Goal: Task Accomplishment & Management: Use online tool/utility

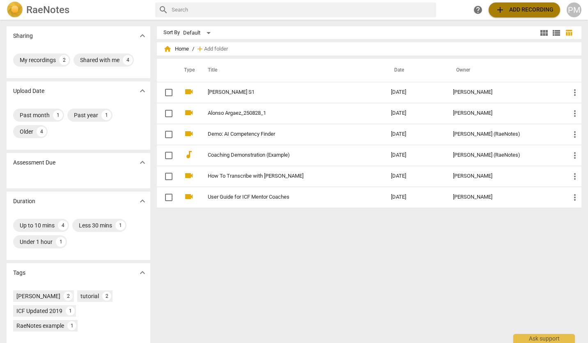
click at [513, 11] on span "add Add recording" at bounding box center [524, 10] width 58 height 10
click at [175, 45] on span "home Home" at bounding box center [175, 49] width 25 height 8
click at [167, 50] on span "home" at bounding box center [167, 49] width 8 height 8
click at [183, 48] on span "home Home" at bounding box center [175, 49] width 25 height 8
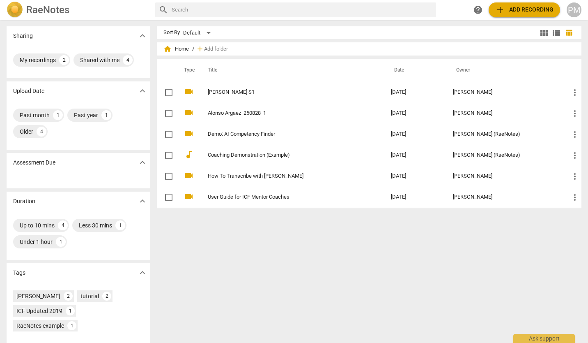
click at [226, 252] on div "Sort By Default view_module view_list table_chart home Home / add Add folder Ty…" at bounding box center [372, 181] width 431 height 310
click at [32, 56] on div "My recordings" at bounding box center [38, 60] width 36 height 8
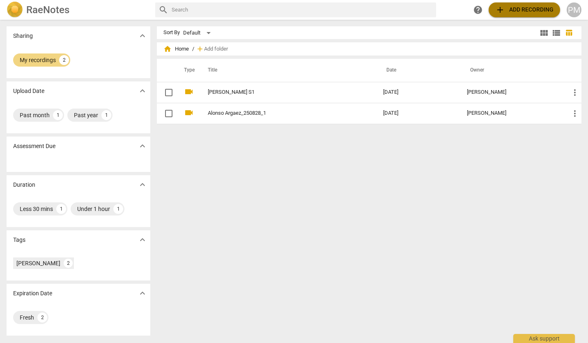
click at [505, 10] on span "add Add recording" at bounding box center [524, 10] width 58 height 10
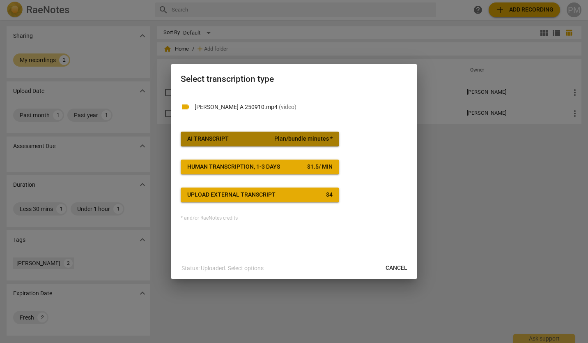
click at [241, 136] on span "AI Transcript Plan/bundle minutes *" at bounding box center [259, 139] width 145 height 8
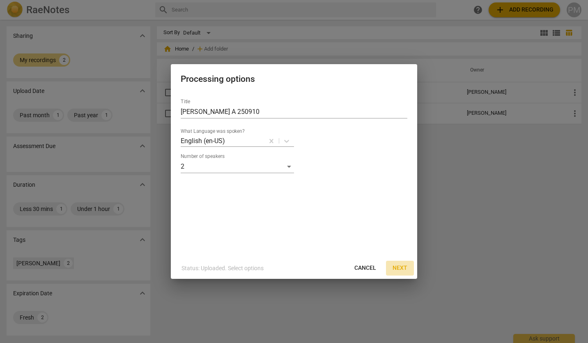
click at [403, 268] on span "Next" at bounding box center [400, 268] width 15 height 8
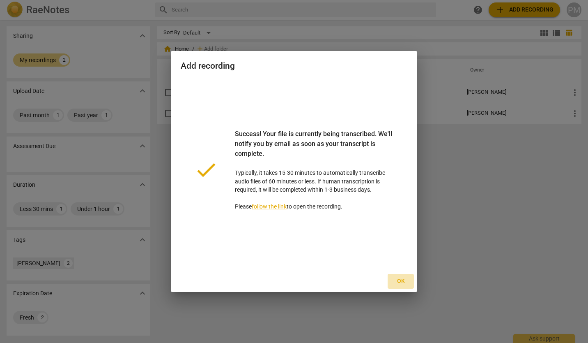
click at [402, 280] on span "Ok" at bounding box center [400, 281] width 13 height 8
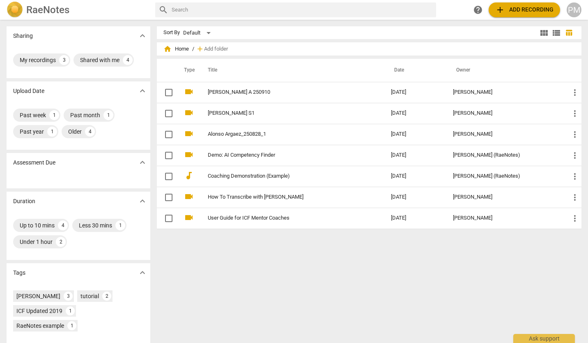
click at [329, 251] on div "Sort By Default view_module view_list table_chart home Home / add Add folder Ty…" at bounding box center [372, 181] width 431 height 310
click at [309, 320] on div "Sort By Default view_module view_list table_chart home Home / add Add folder Ty…" at bounding box center [372, 181] width 431 height 310
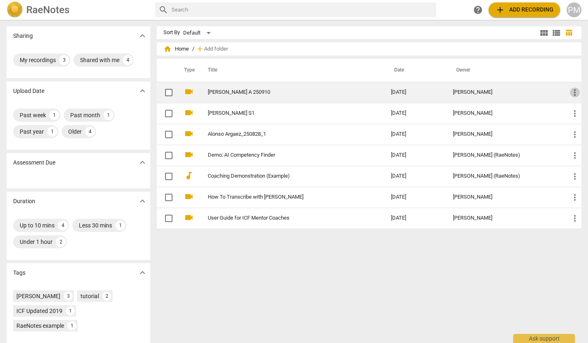
click at [571, 97] on span "more_vert" at bounding box center [575, 92] width 10 height 10
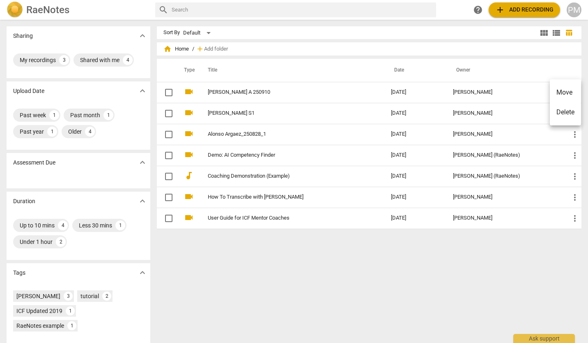
click at [212, 91] on div at bounding box center [294, 171] width 588 height 343
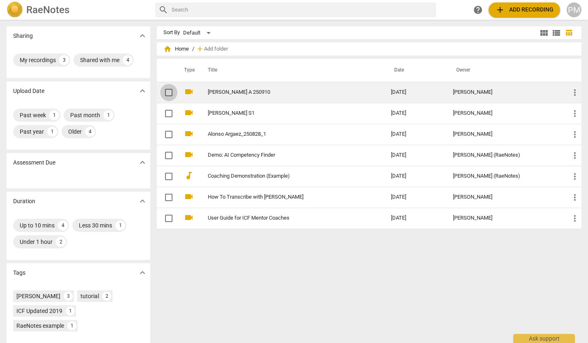
click at [169, 92] on input "checkbox" at bounding box center [168, 92] width 17 height 10
checkbox input "false"
click at [571, 93] on span "more_vert" at bounding box center [575, 92] width 10 height 10
click at [216, 90] on link "[PERSON_NAME] A 250910" at bounding box center [285, 92] width 154 height 6
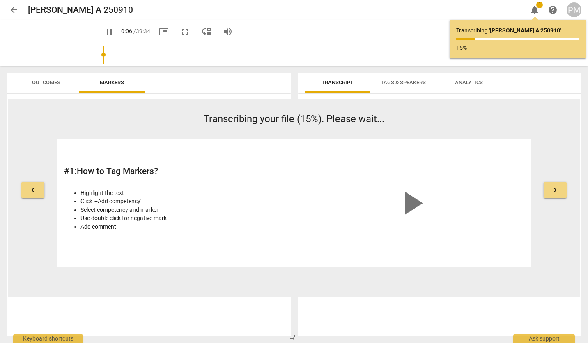
type input "6"
click at [16, 9] on span "arrow_back" at bounding box center [14, 10] width 10 height 10
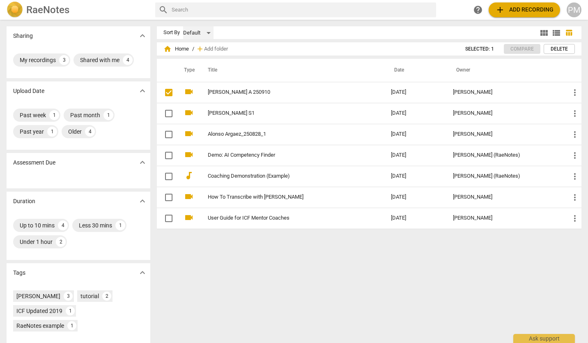
click at [209, 30] on div "Default" at bounding box center [198, 32] width 30 height 13
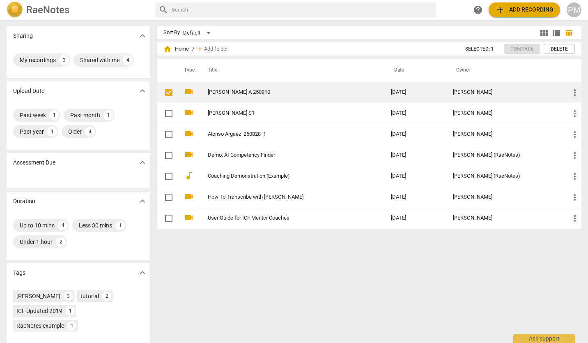
click at [566, 92] on td "more_vert" at bounding box center [573, 92] width 18 height 21
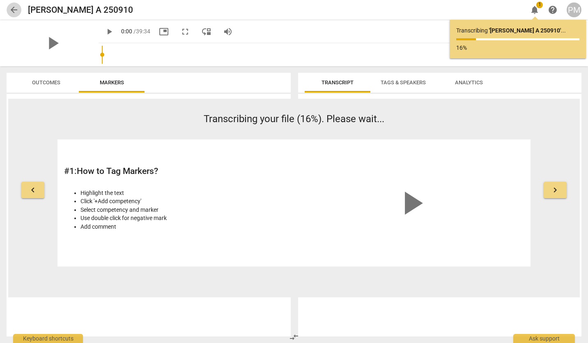
click at [13, 9] on span "arrow_back" at bounding box center [14, 10] width 10 height 10
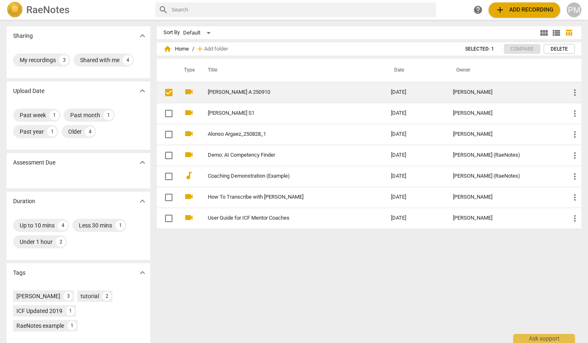
click at [224, 94] on link "[PERSON_NAME] A 250910" at bounding box center [285, 92] width 154 height 6
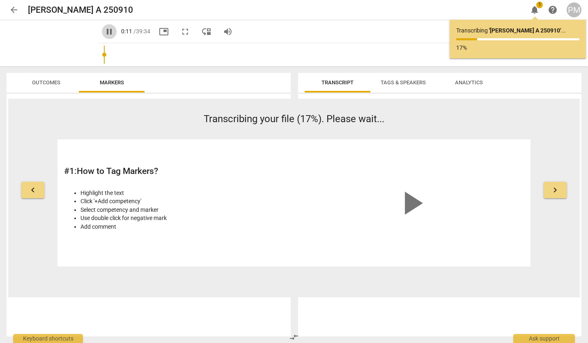
click at [104, 33] on span "pause" at bounding box center [109, 32] width 10 height 10
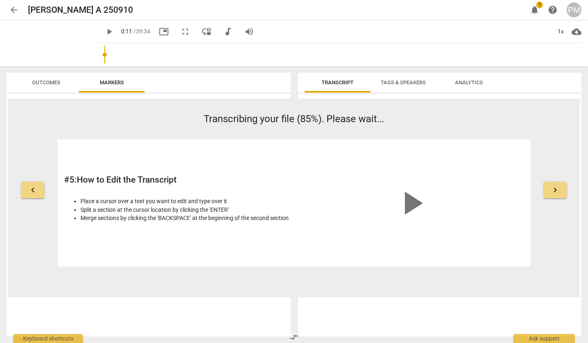
type input "11"
